Goal: Check status: Check status

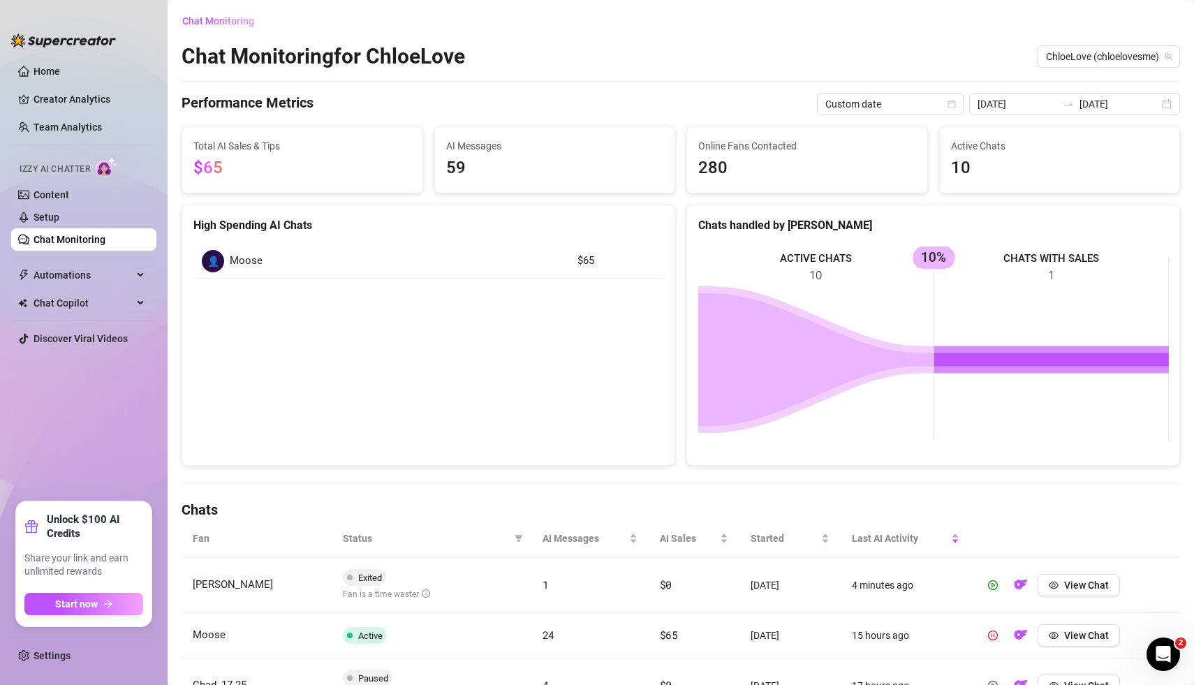
scroll to position [49, 0]
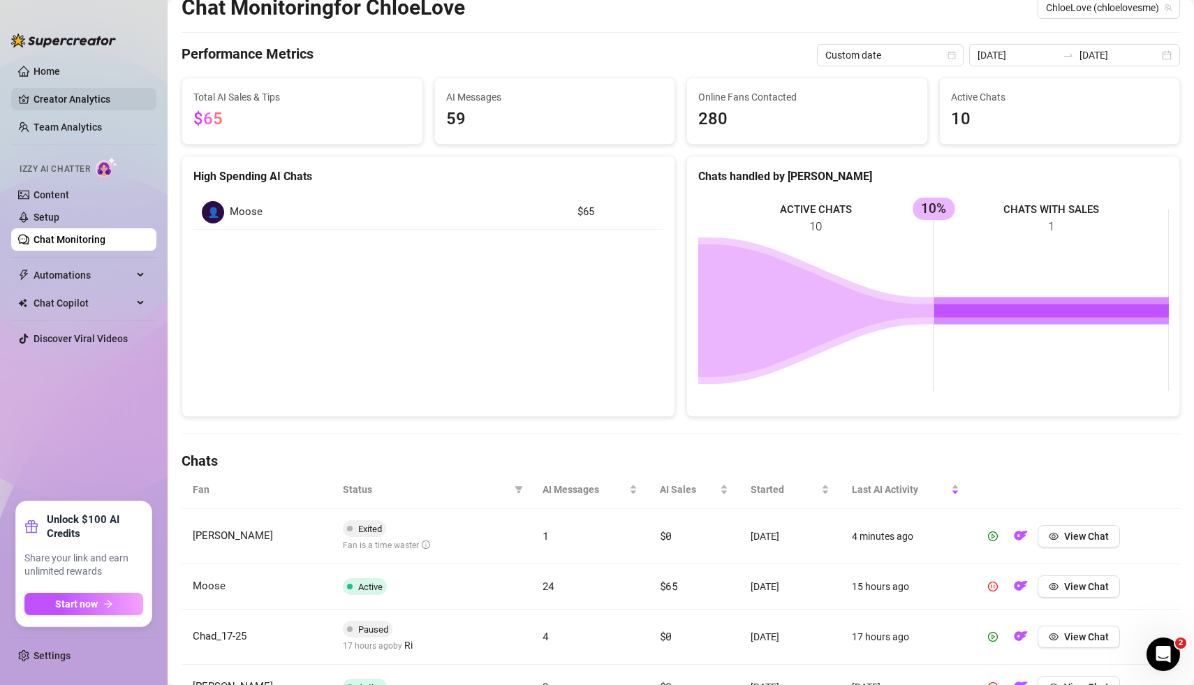
click at [61, 99] on link "Creator Analytics" at bounding box center [90, 99] width 112 height 22
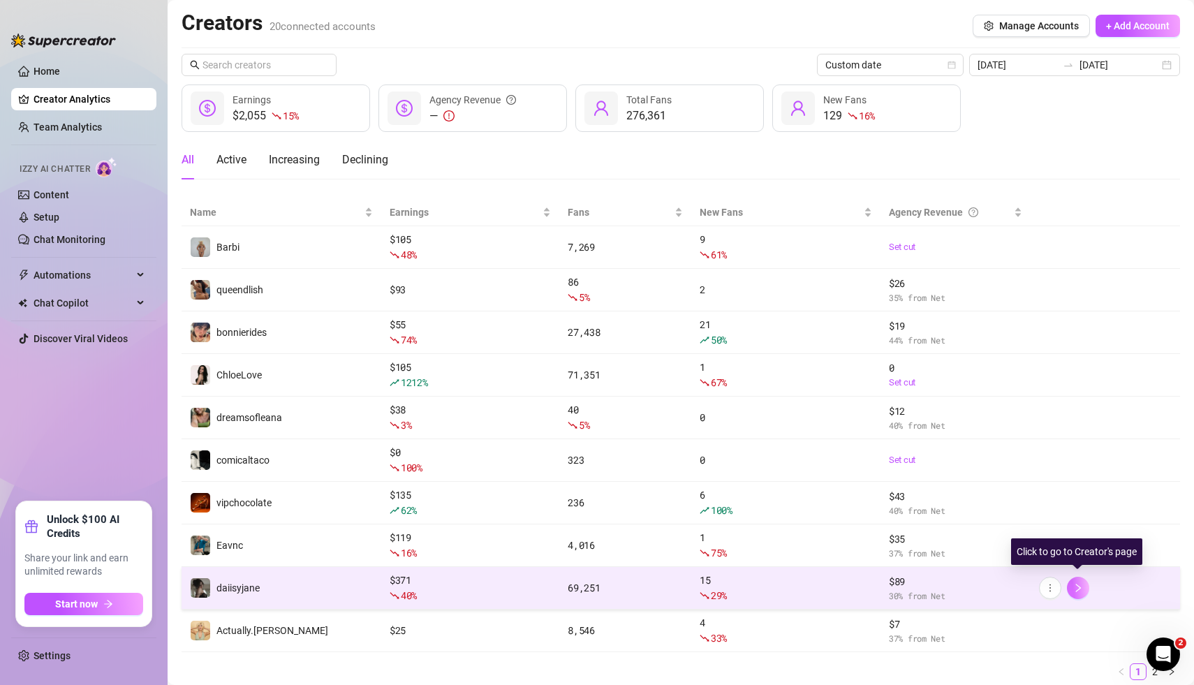
click at [1082, 586] on icon "right" at bounding box center [1078, 588] width 10 height 10
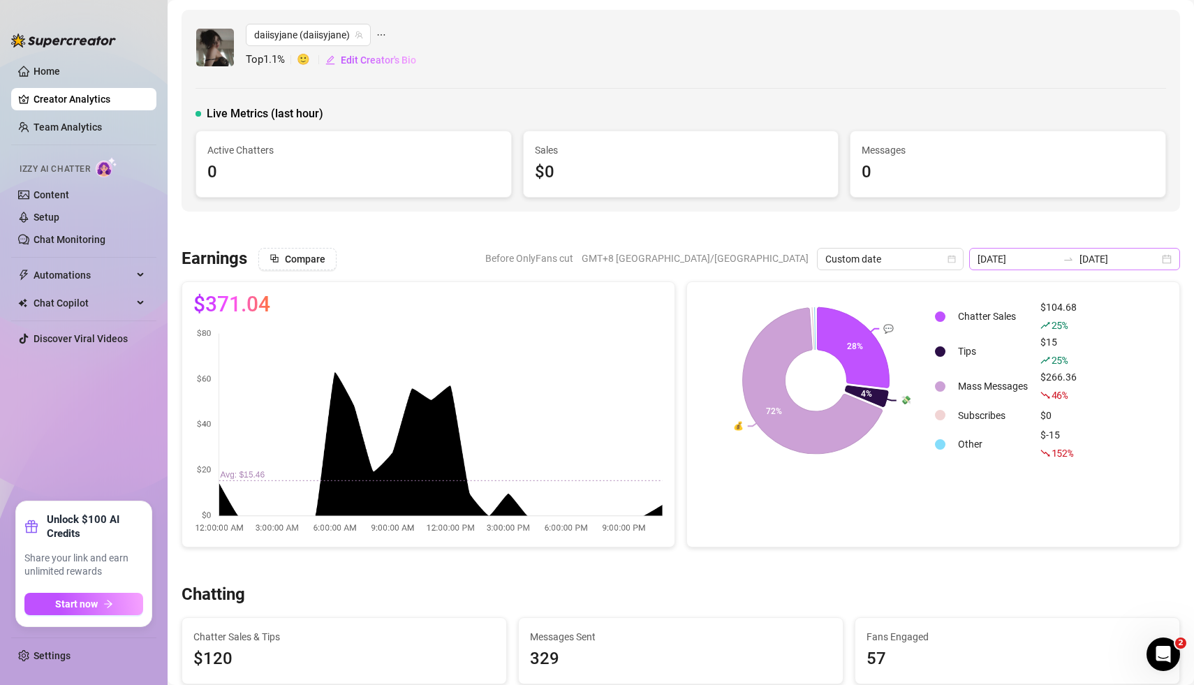
click at [1167, 261] on div "[DATE] [DATE]" at bounding box center [1074, 259] width 211 height 22
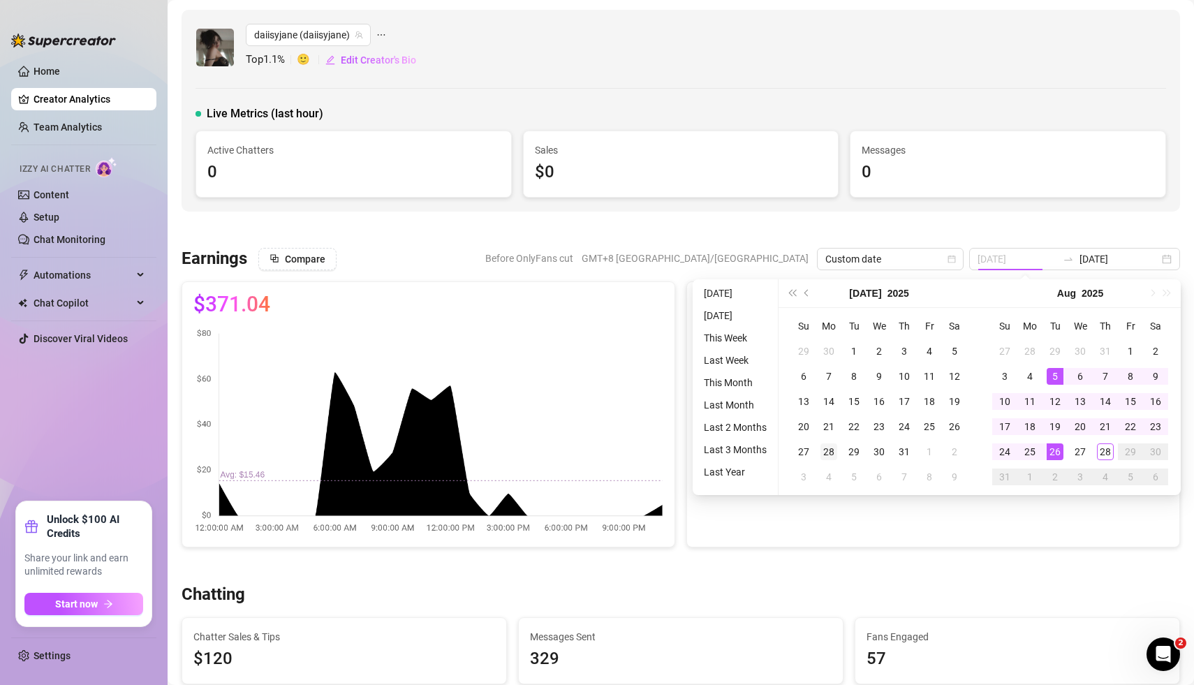
click at [830, 448] on div "28" at bounding box center [828, 451] width 17 height 17
type input "[DATE]"
click at [1006, 378] on div "3" at bounding box center [1004, 376] width 17 height 17
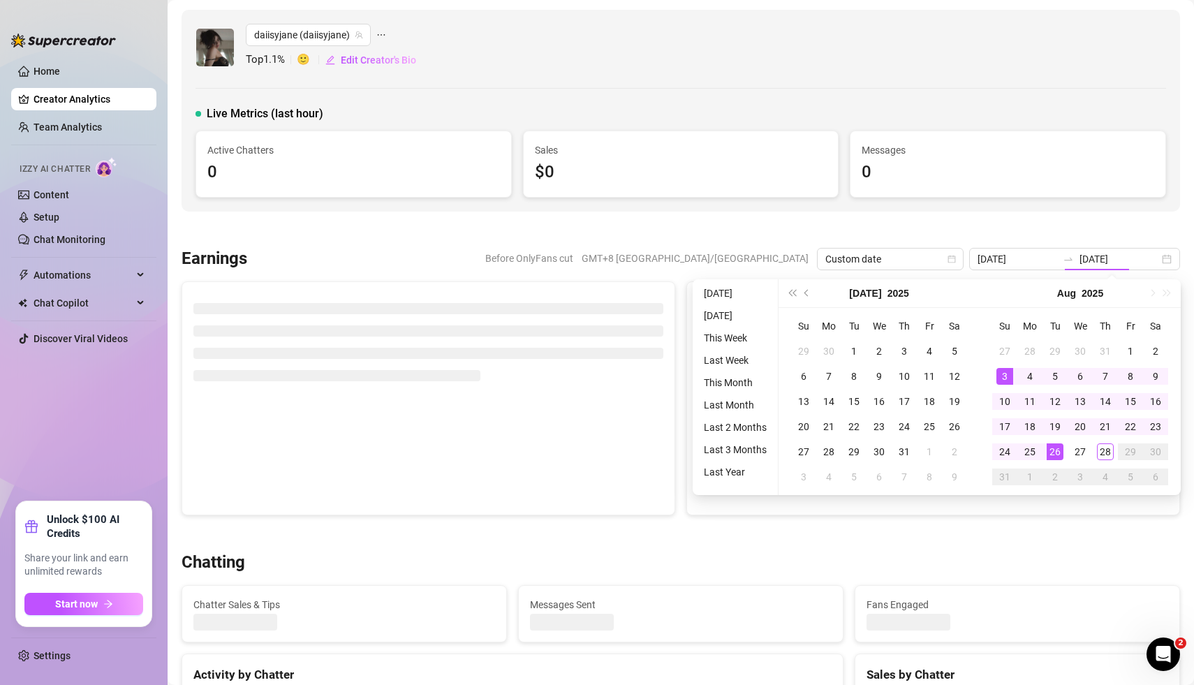
type input "[DATE]"
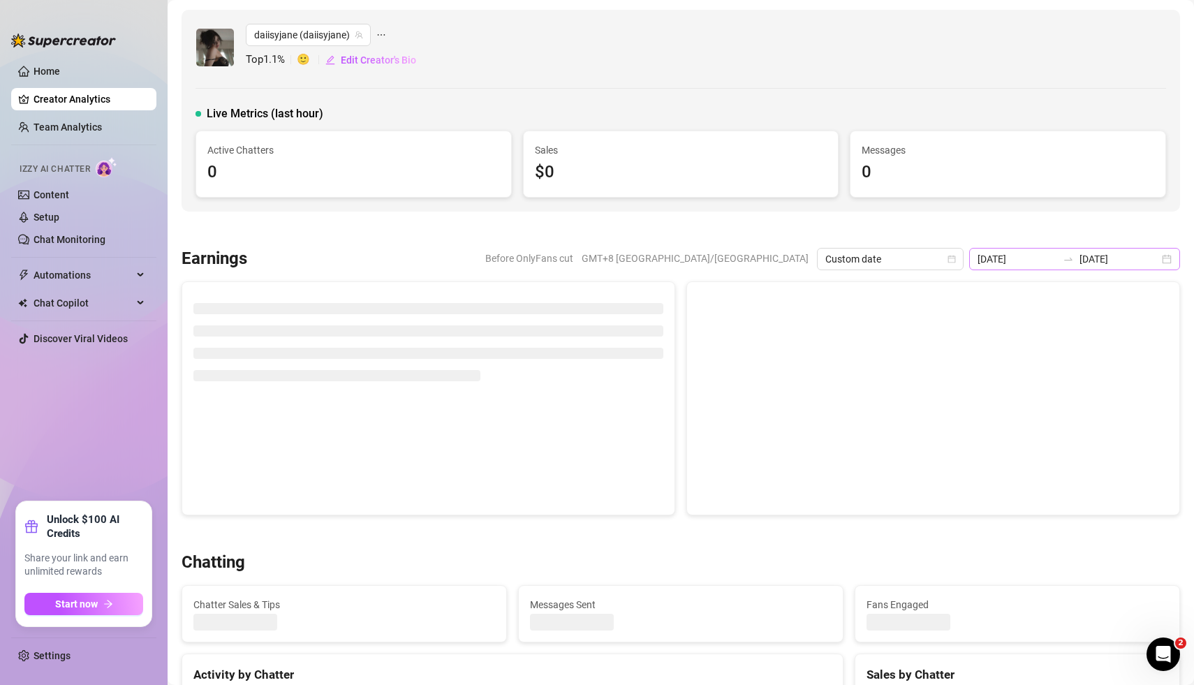
click at [1166, 258] on div "[DATE] [DATE]" at bounding box center [1074, 259] width 211 height 22
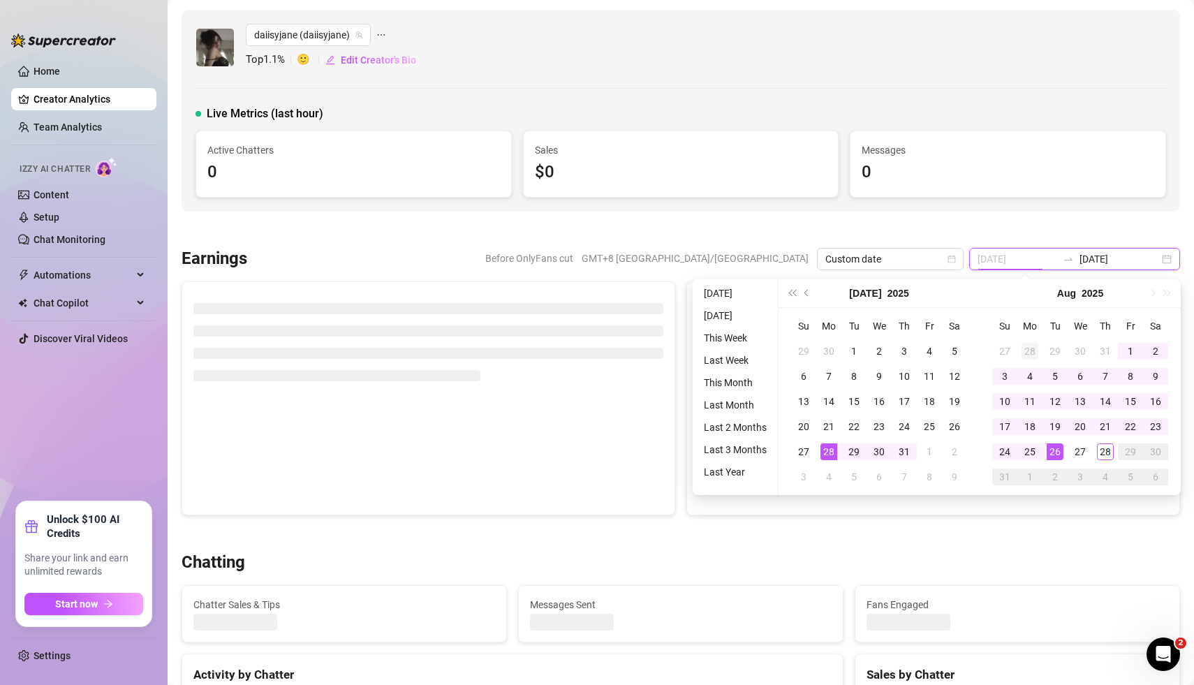
type input "[DATE]"
click at [1031, 351] on div "28" at bounding box center [1030, 351] width 17 height 17
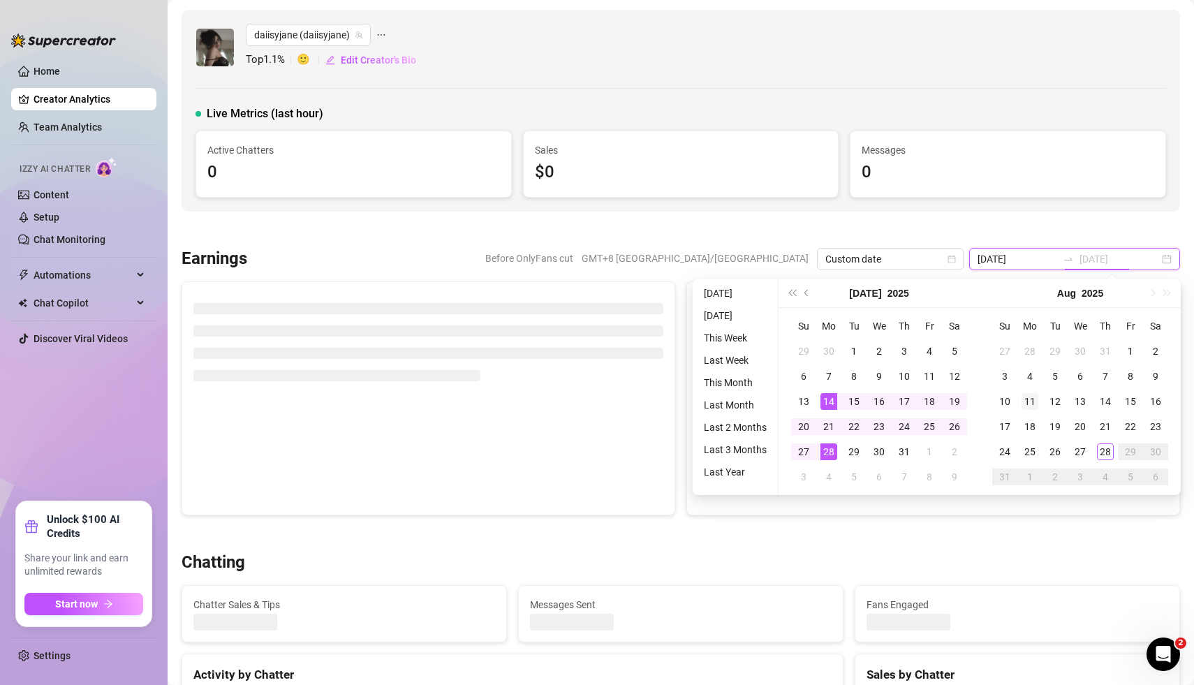
type input "[DATE]"
click at [1003, 376] on div "3" at bounding box center [1004, 376] width 17 height 17
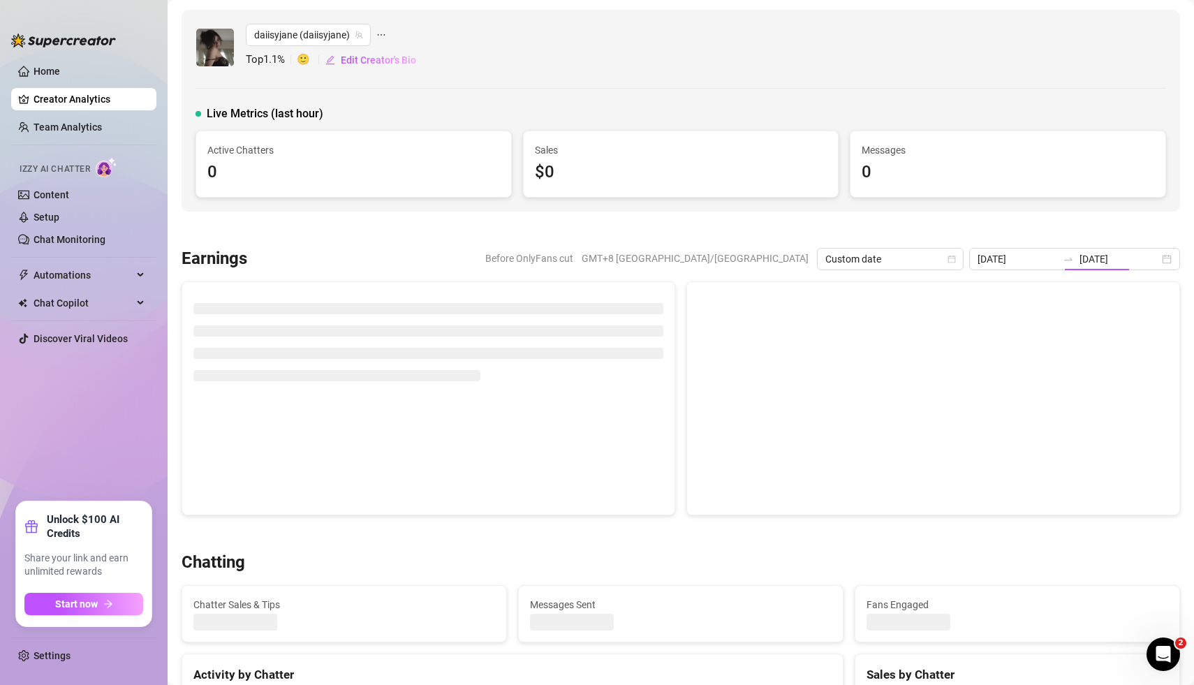
type input "[DATE]"
click at [987, 226] on div at bounding box center [681, 230] width 998 height 14
click at [1170, 260] on div "[DATE] [DATE]" at bounding box center [1074, 259] width 211 height 22
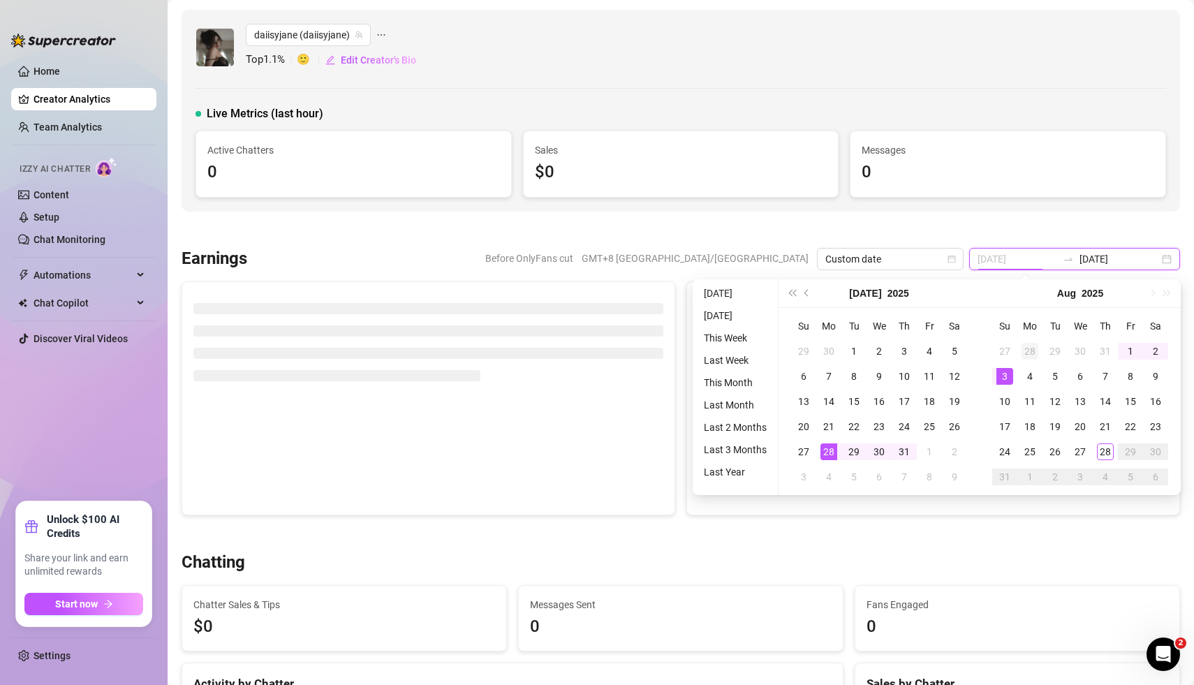
type input "[DATE]"
click at [1029, 351] on div "28" at bounding box center [1030, 351] width 17 height 17
click at [1151, 296] on span "Next month (PageDown)" at bounding box center [1151, 293] width 7 height 7
type input "[DATE]"
click at [1004, 380] on div "3" at bounding box center [1004, 376] width 17 height 17
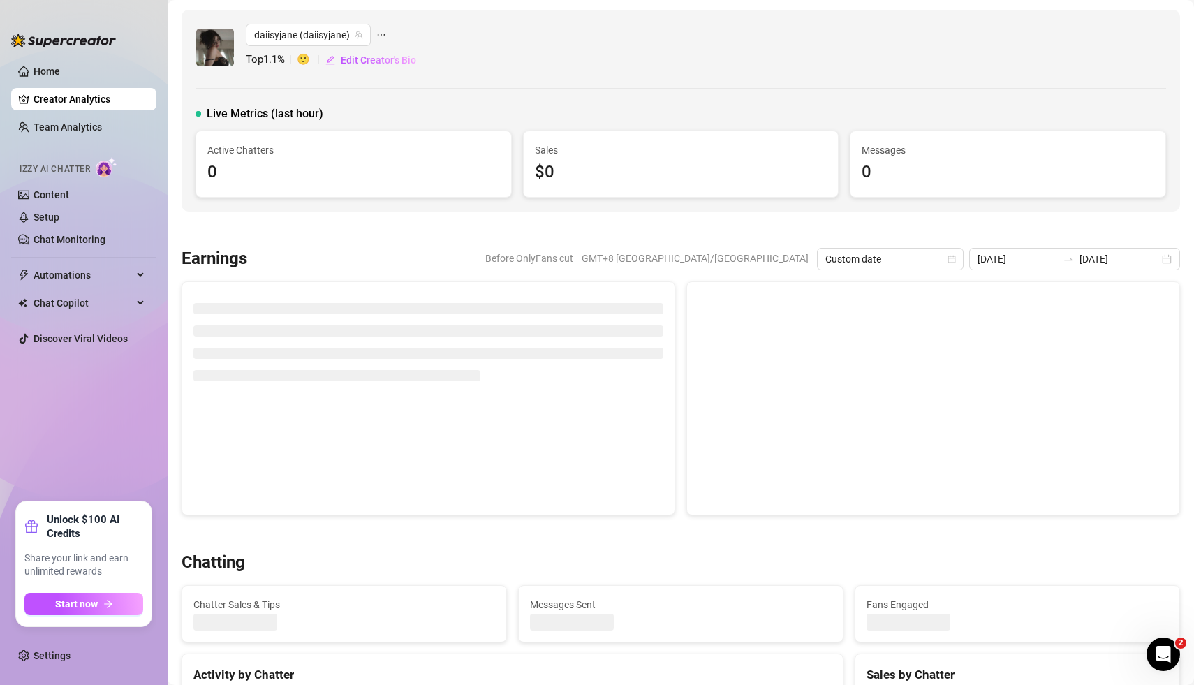
click at [977, 107] on div "Live Metrics (last hour)" at bounding box center [681, 113] width 971 height 17
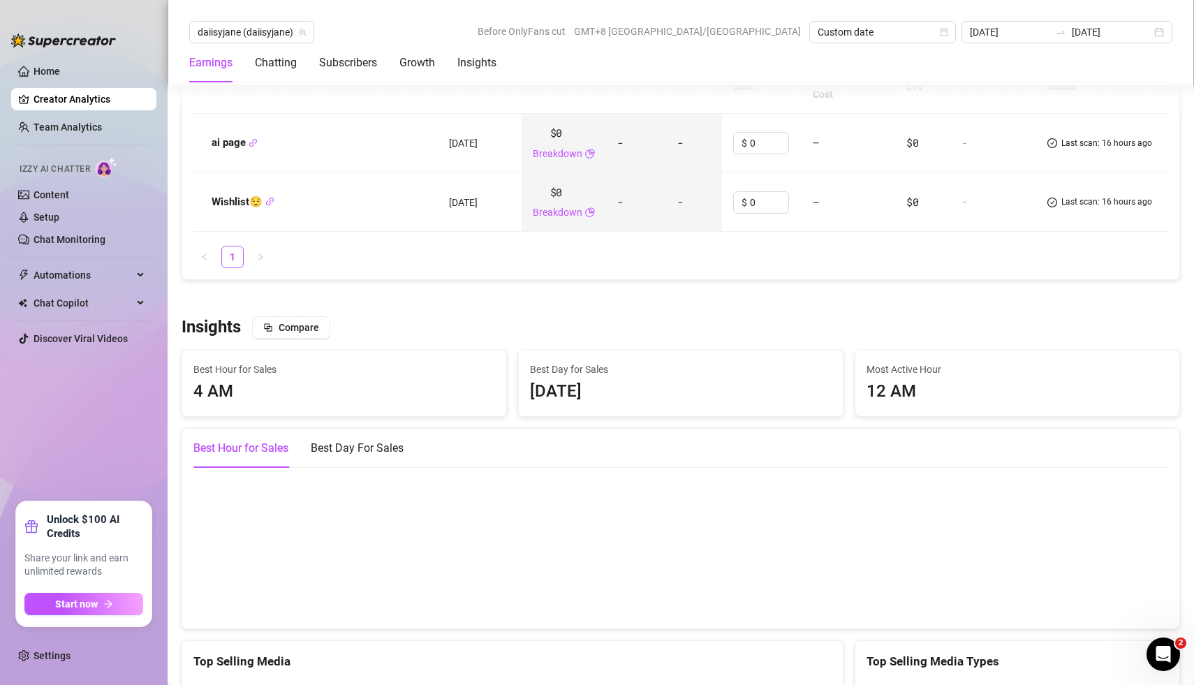
scroll to position [1746, 0]
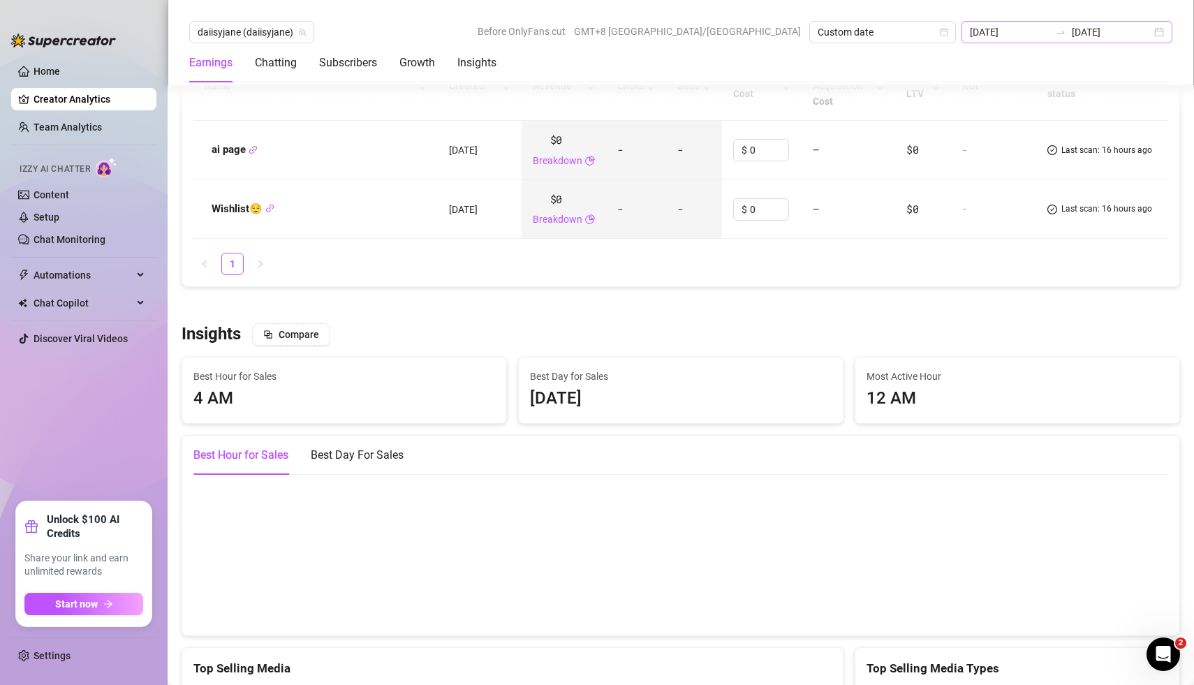
click at [1160, 34] on div "[DATE] [DATE]" at bounding box center [1066, 32] width 211 height 22
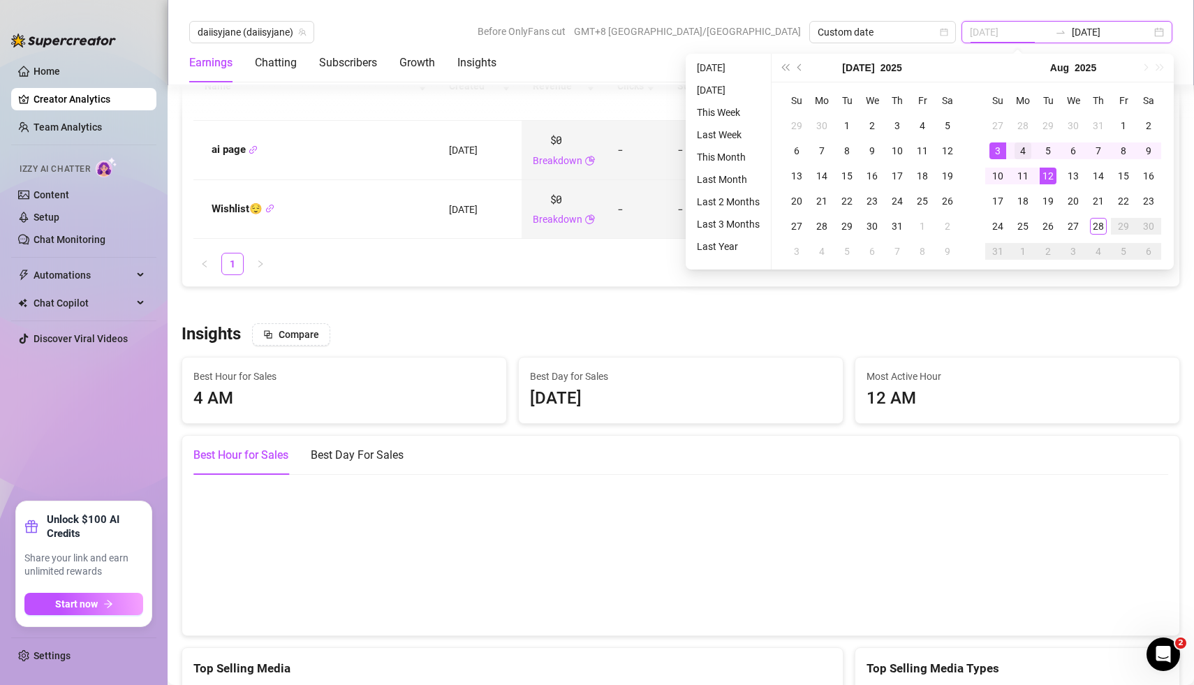
type input "[DATE]"
click at [1024, 153] on div "4" at bounding box center [1023, 150] width 17 height 17
type input "[DATE]"
click at [1000, 177] on div "10" at bounding box center [997, 176] width 17 height 17
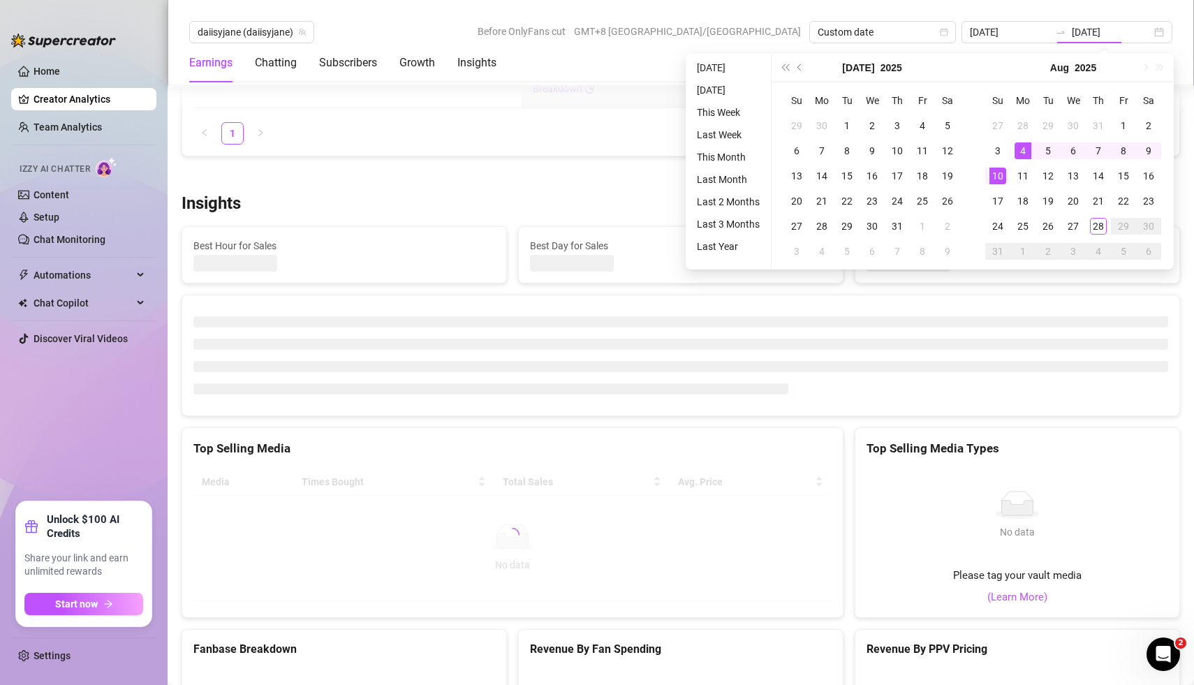
type input "[DATE]"
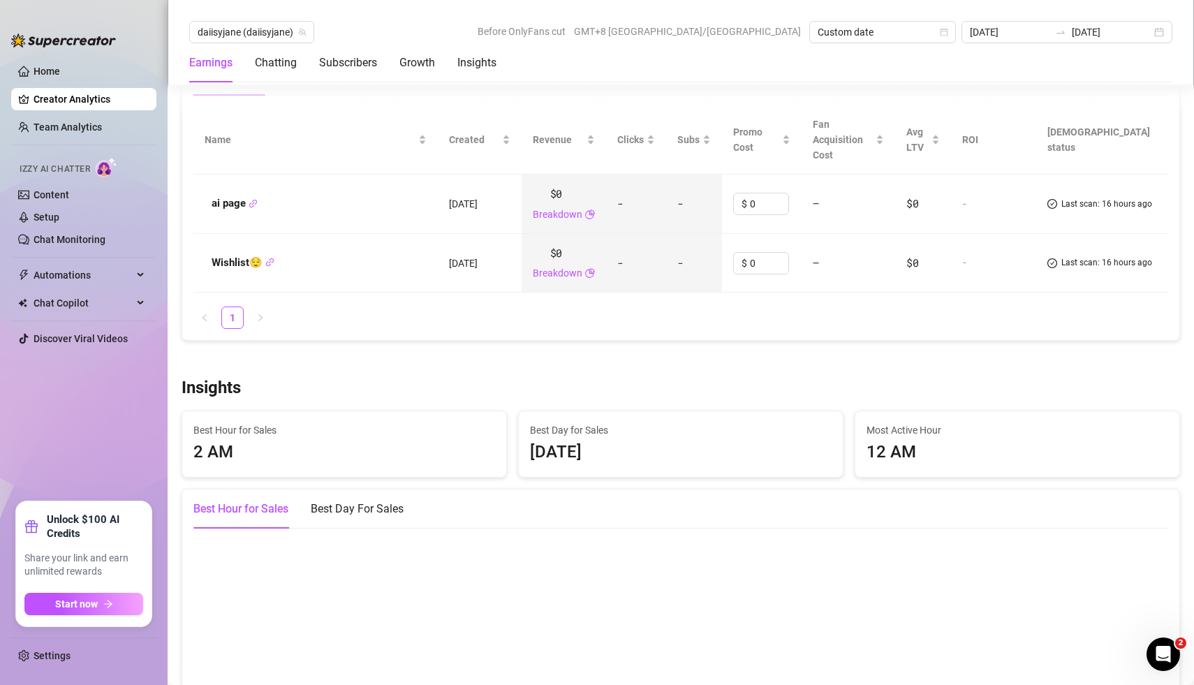
scroll to position [1672, 0]
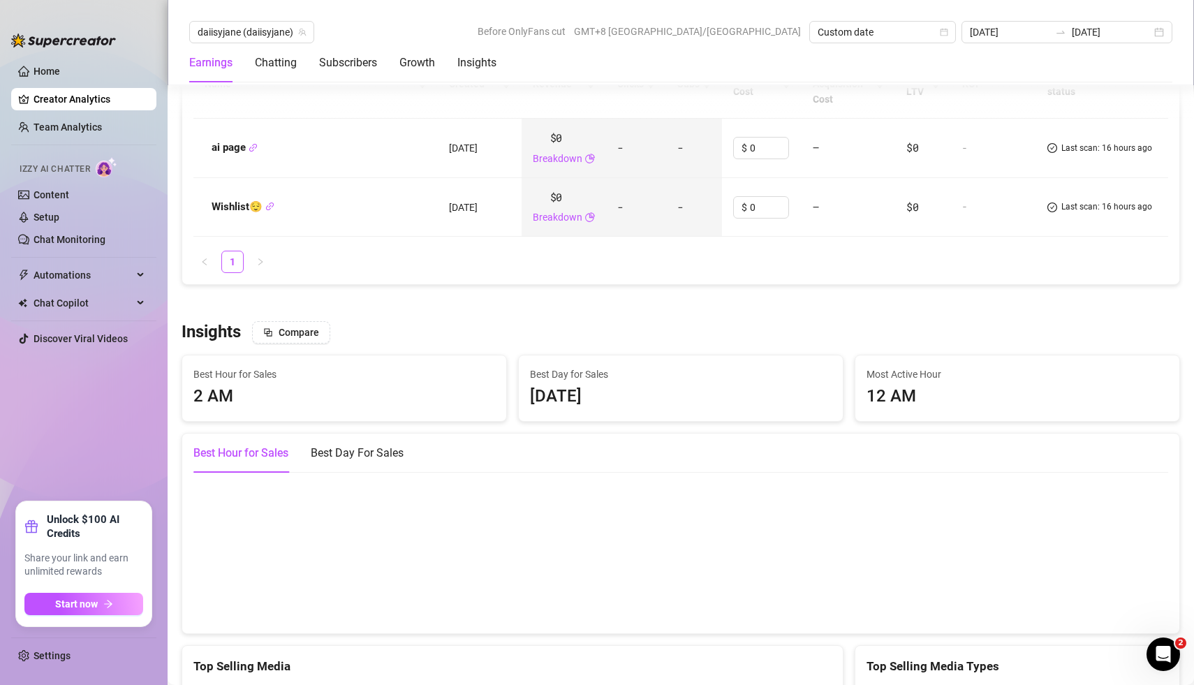
click at [882, 251] on ul "1" at bounding box center [680, 262] width 975 height 22
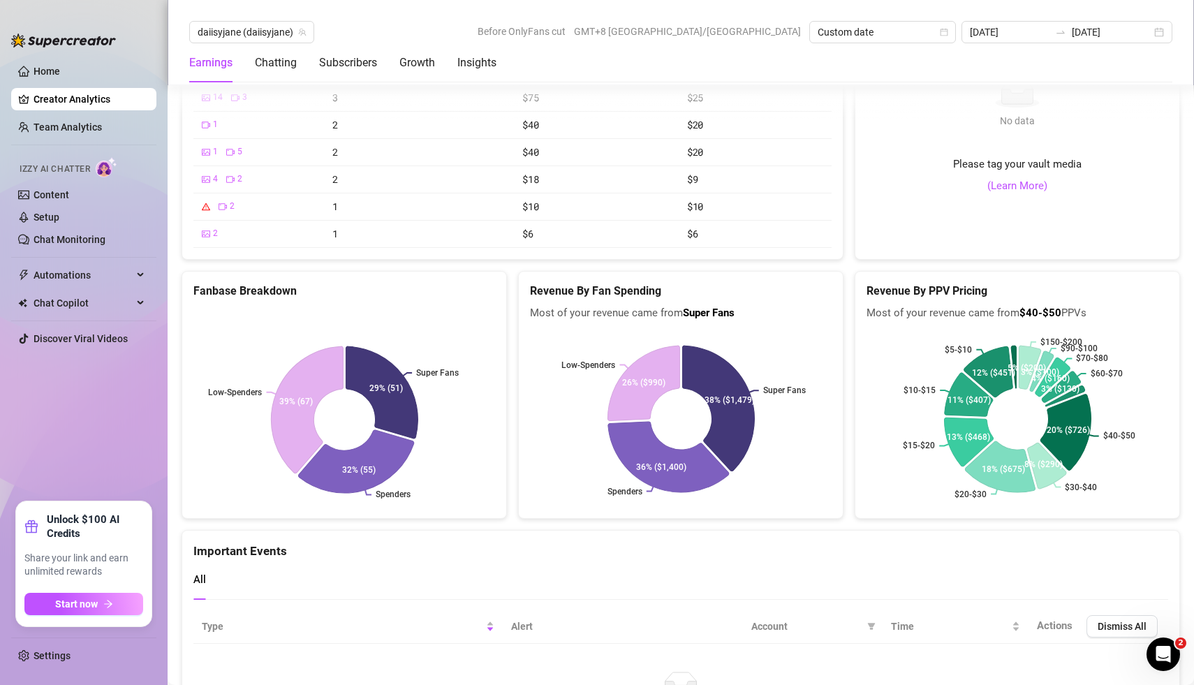
scroll to position [2531, 0]
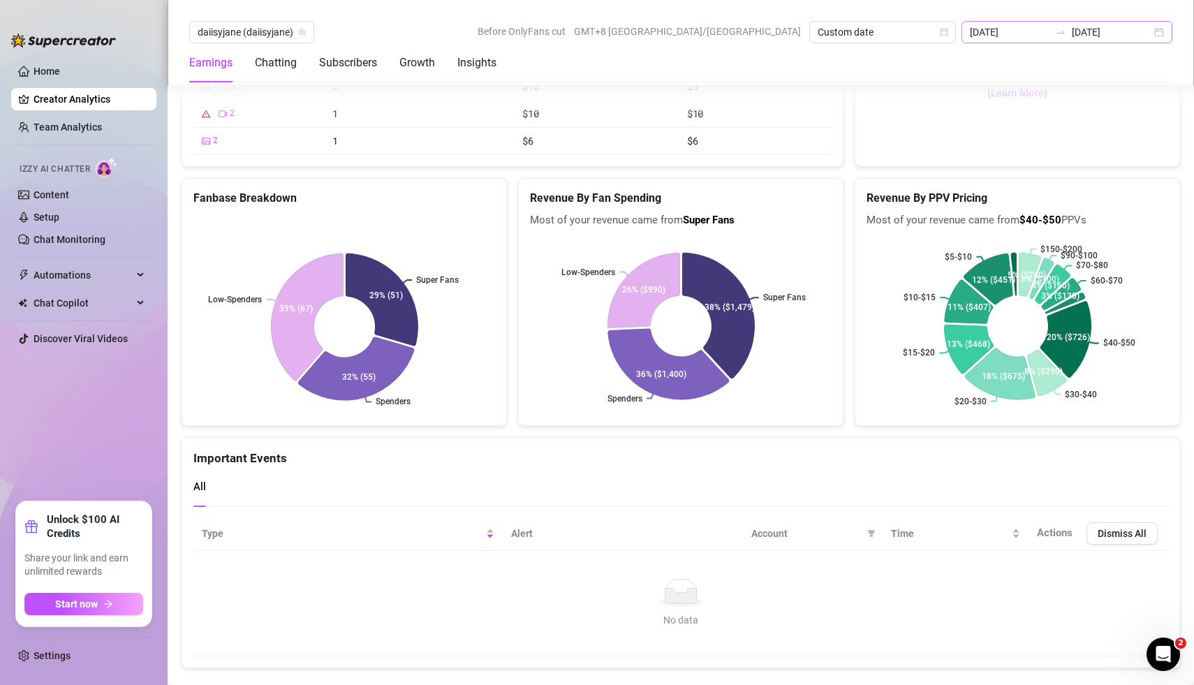
click at [1163, 36] on div "[DATE] [DATE]" at bounding box center [1066, 32] width 211 height 22
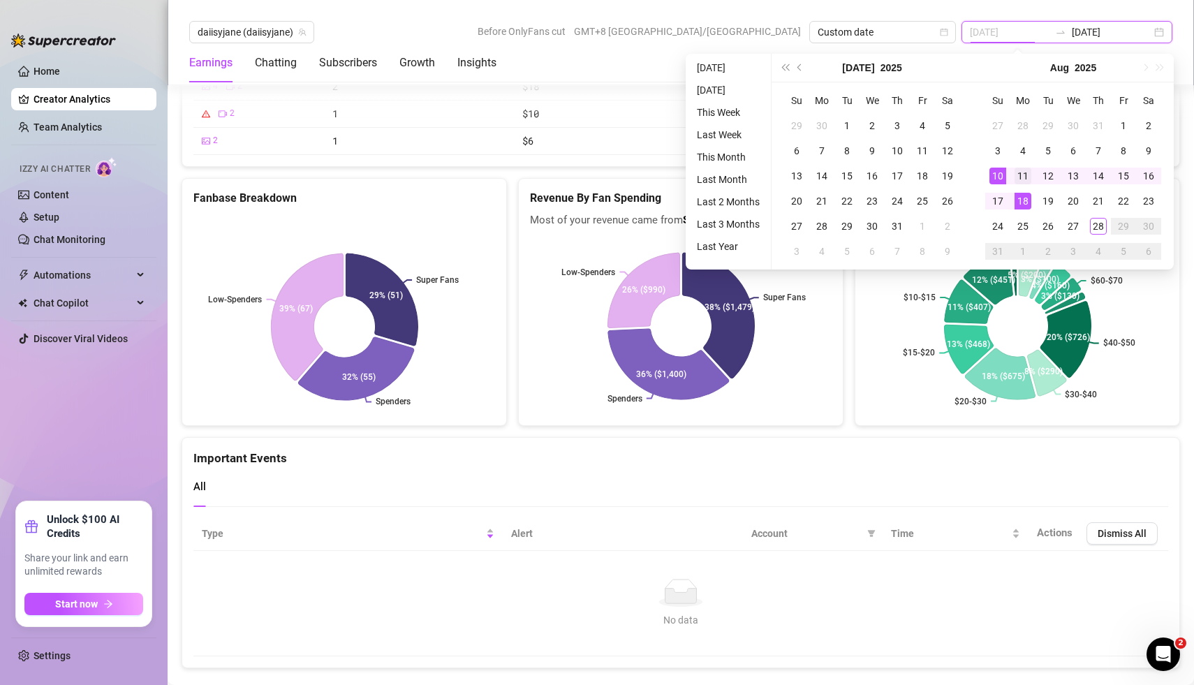
type input "[DATE]"
click at [1021, 176] on div "11" at bounding box center [1023, 176] width 17 height 17
type input "[DATE]"
click at [998, 202] on div "17" at bounding box center [997, 201] width 17 height 17
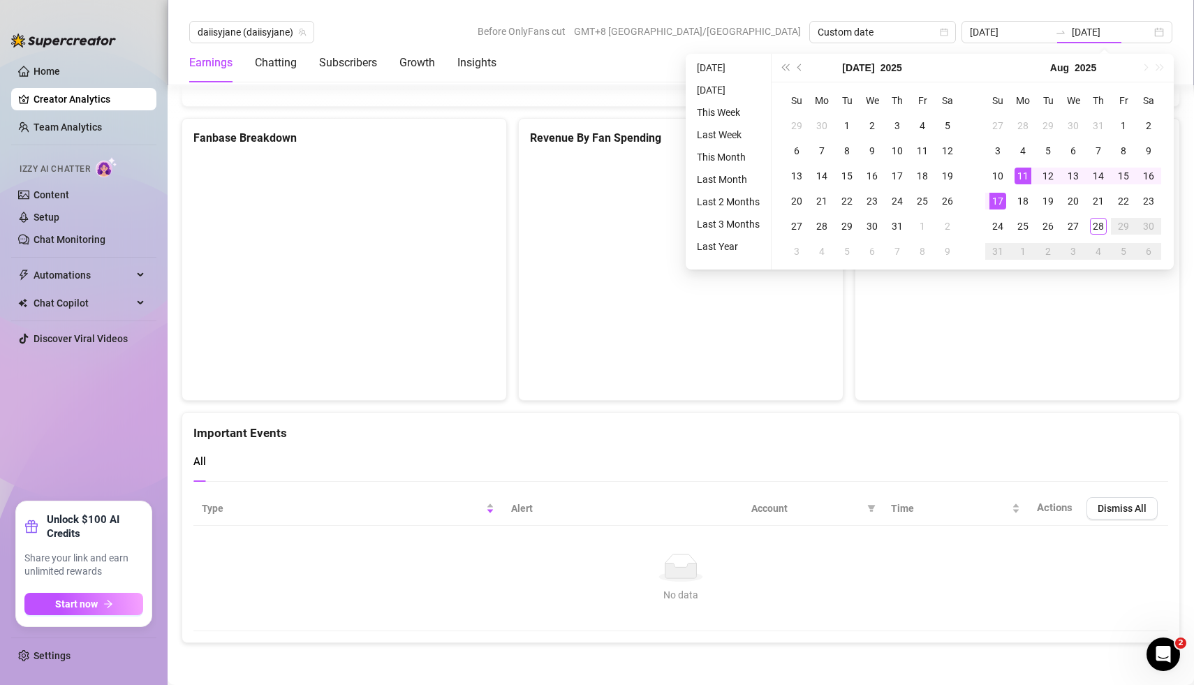
type input "[DATE]"
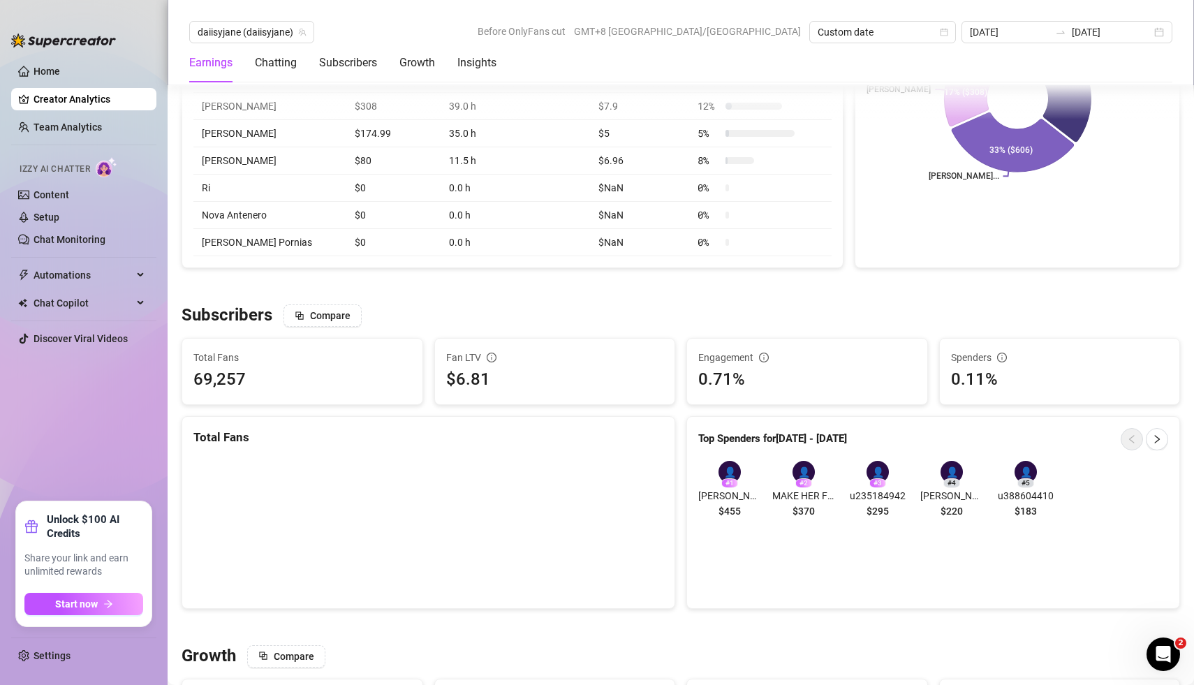
scroll to position [1099, 0]
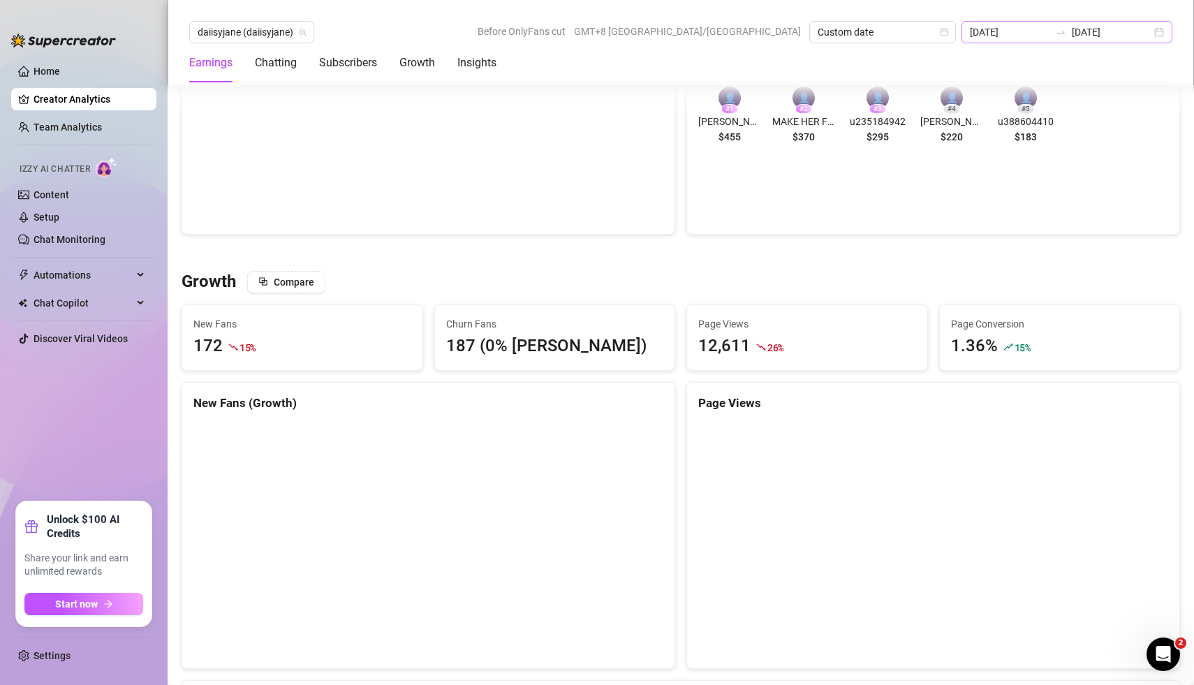
click at [1158, 31] on div "[DATE] [DATE]" at bounding box center [1066, 32] width 211 height 22
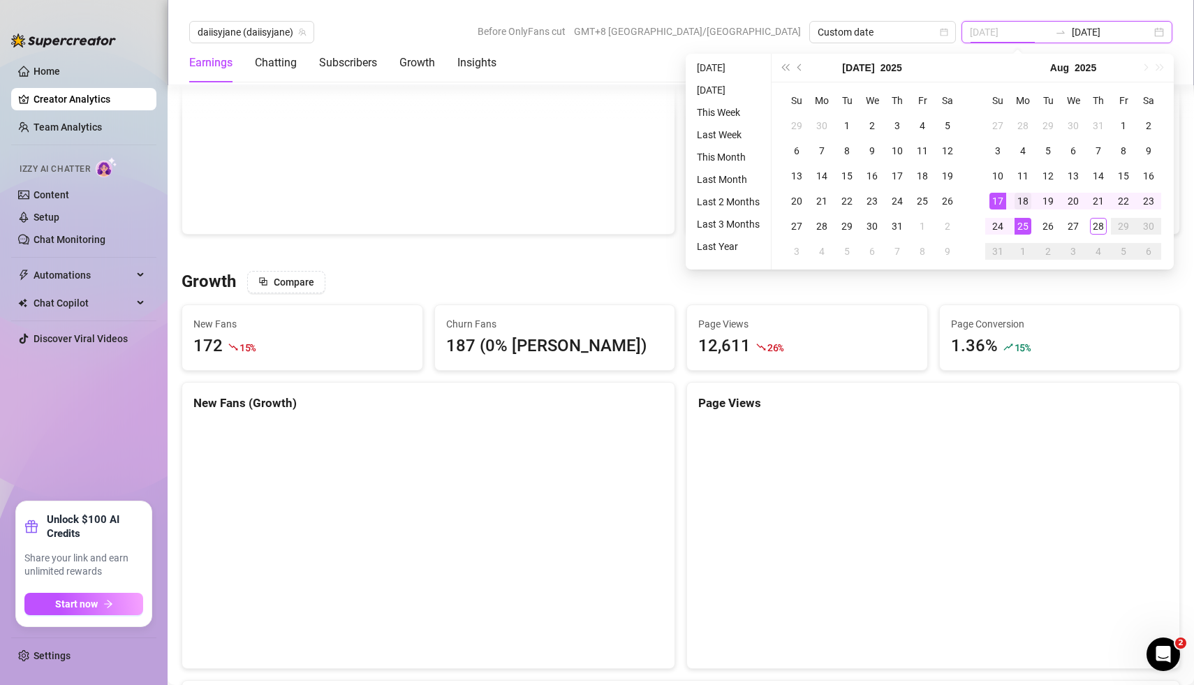
type input "[DATE]"
click at [1022, 202] on div "18" at bounding box center [1023, 201] width 17 height 17
type input "[DATE]"
click at [1000, 228] on div "24" at bounding box center [997, 226] width 17 height 17
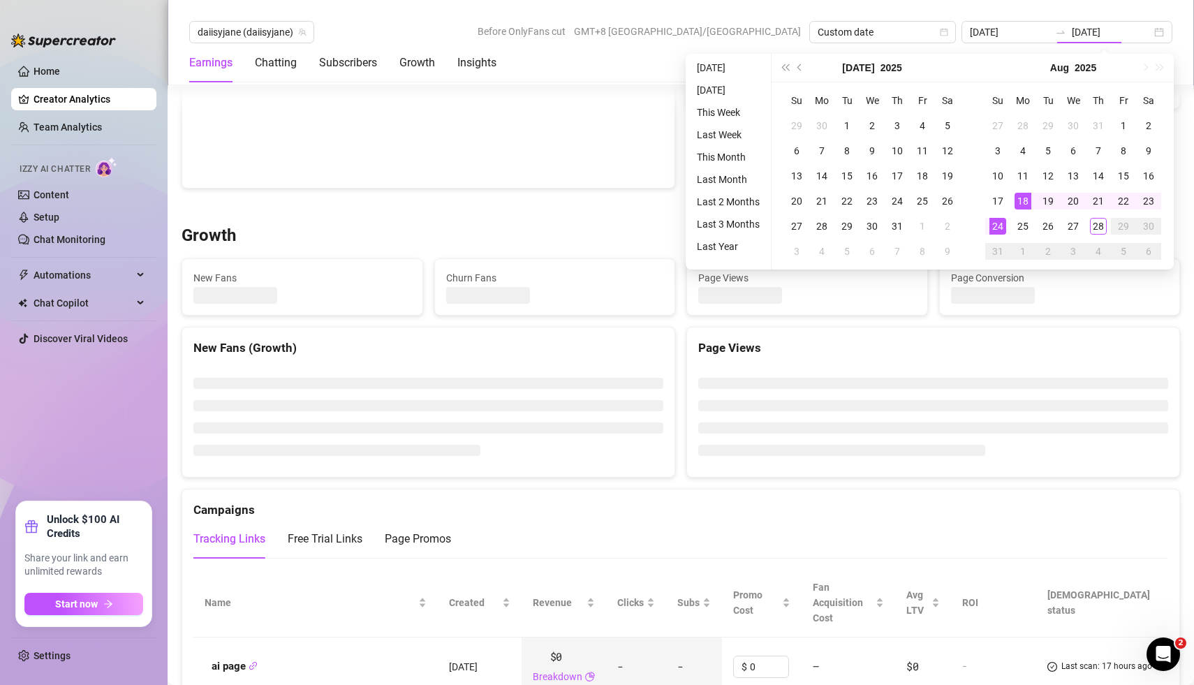
type input "[DATE]"
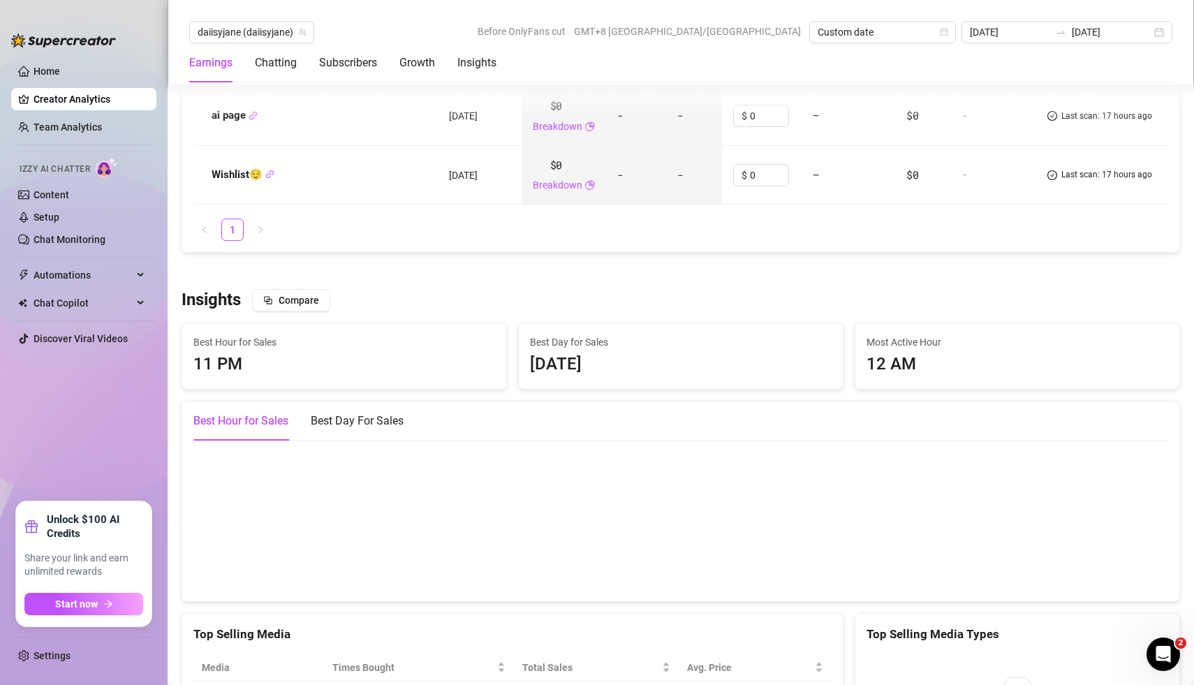
scroll to position [1877, 0]
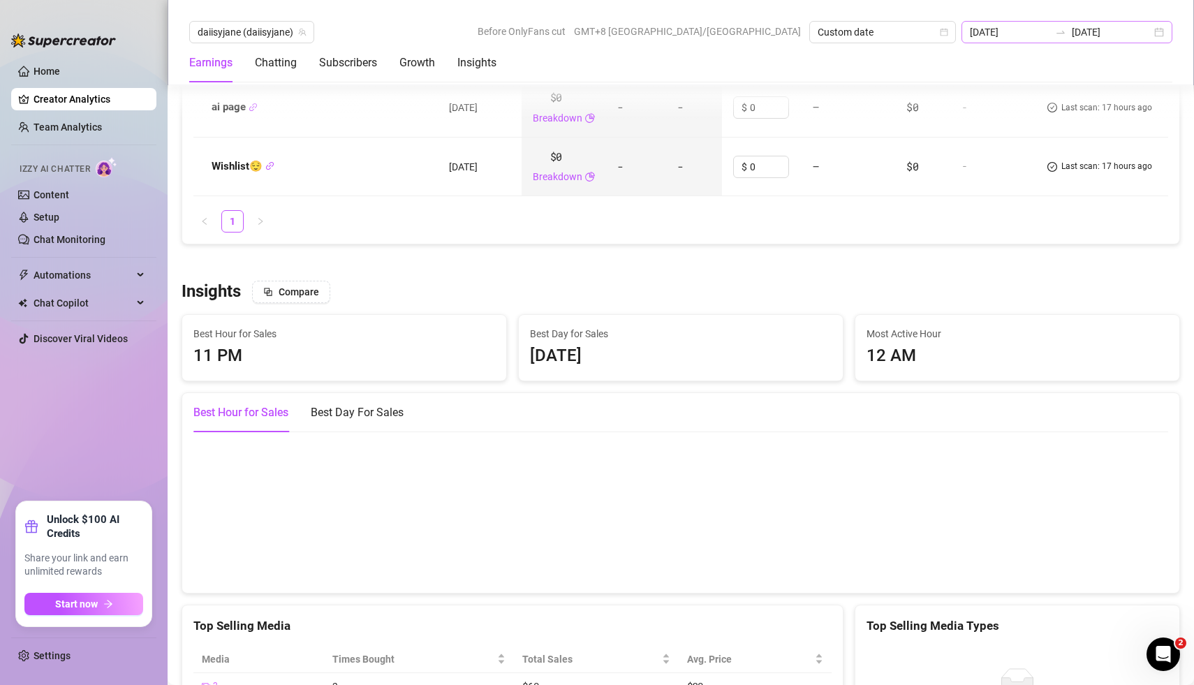
click at [1160, 27] on div "[DATE] [DATE]" at bounding box center [1066, 32] width 211 height 22
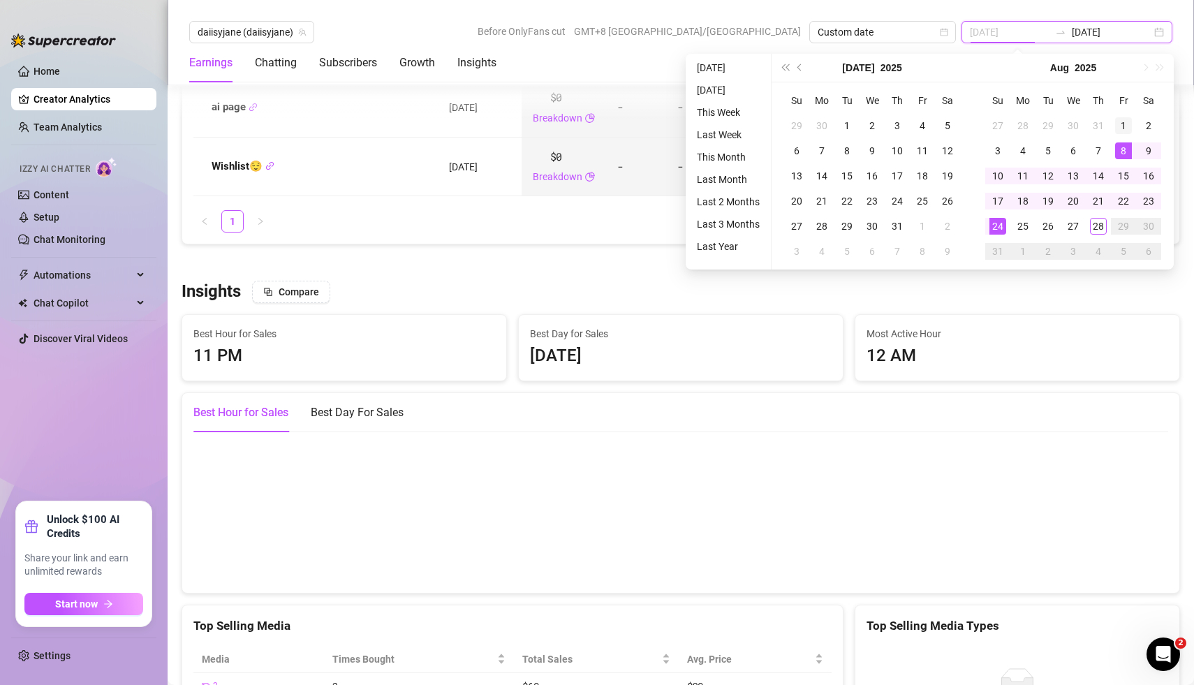
type input "[DATE]"
click at [1121, 128] on div "1" at bounding box center [1123, 125] width 17 height 17
type input "[DATE]"
click at [994, 228] on div "24" at bounding box center [997, 226] width 17 height 17
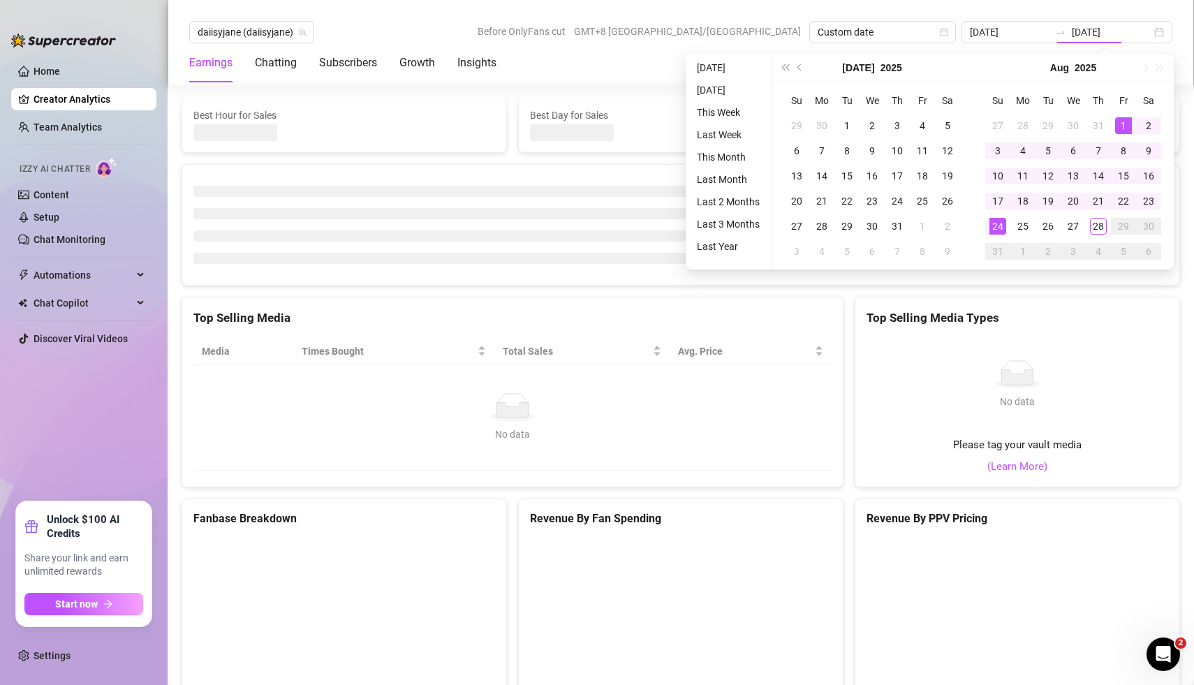
type input "[DATE]"
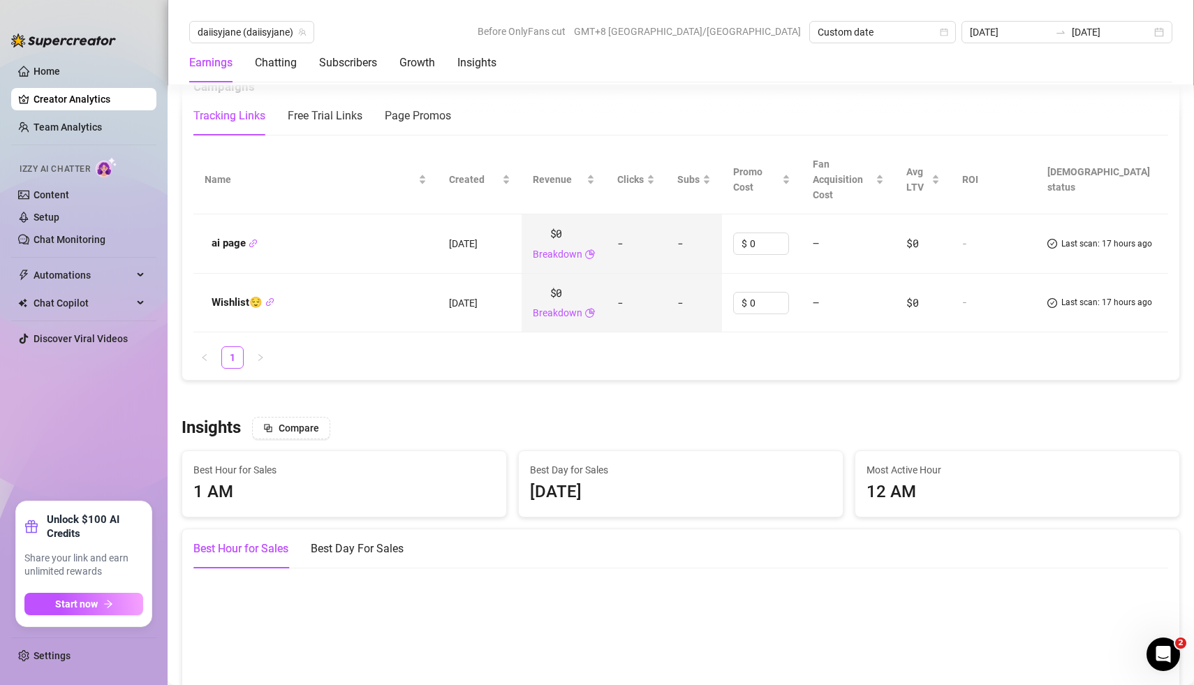
scroll to position [1904, 0]
